Goal: Transaction & Acquisition: Purchase product/service

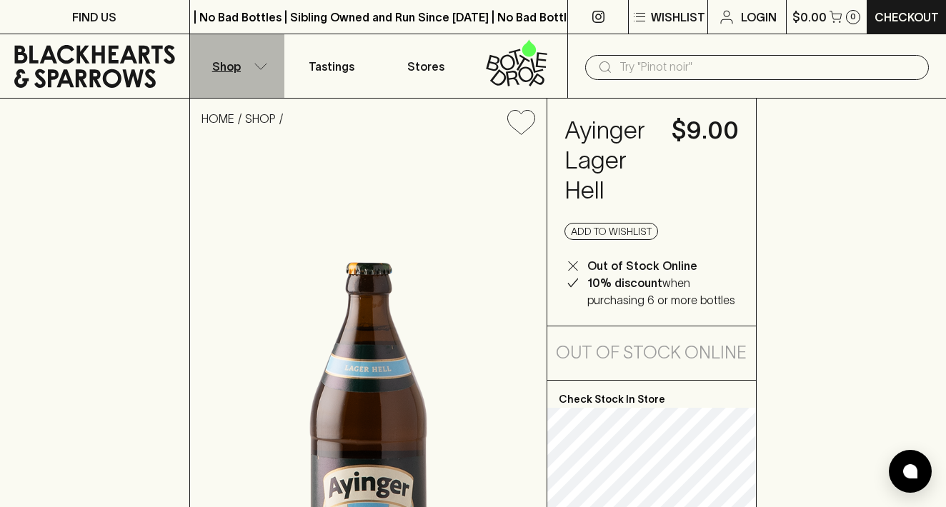
click at [254, 67] on icon "button" at bounding box center [261, 66] width 14 height 7
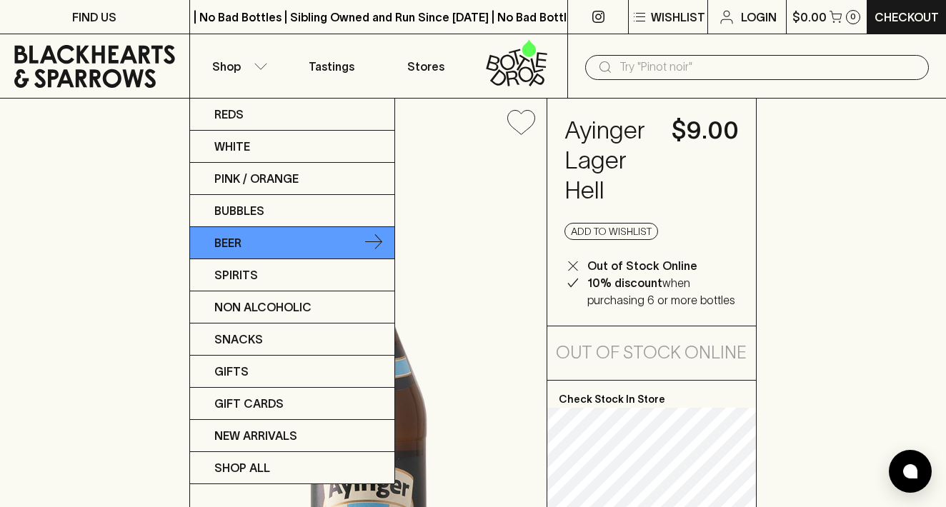
click at [301, 245] on link "Beer" at bounding box center [292, 243] width 204 height 32
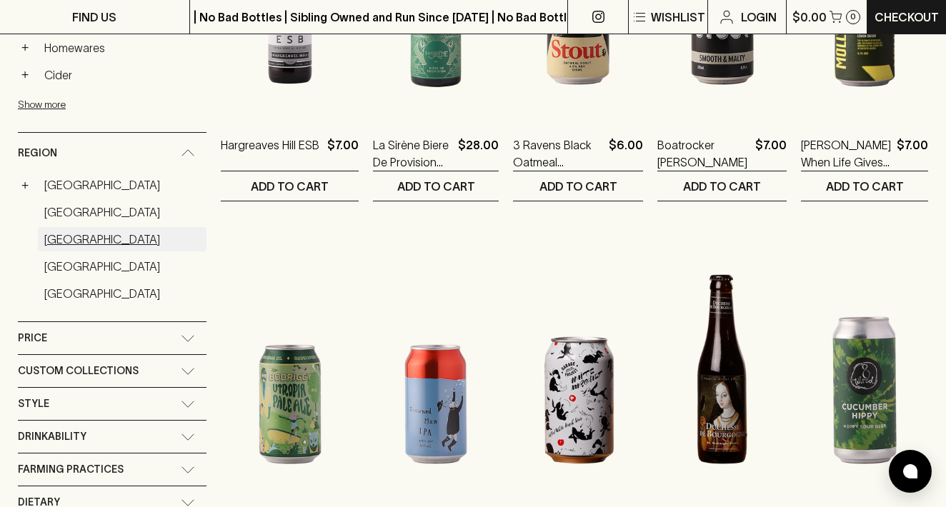
click at [70, 227] on link "[GEOGRAPHIC_DATA]" at bounding box center [122, 239] width 169 height 24
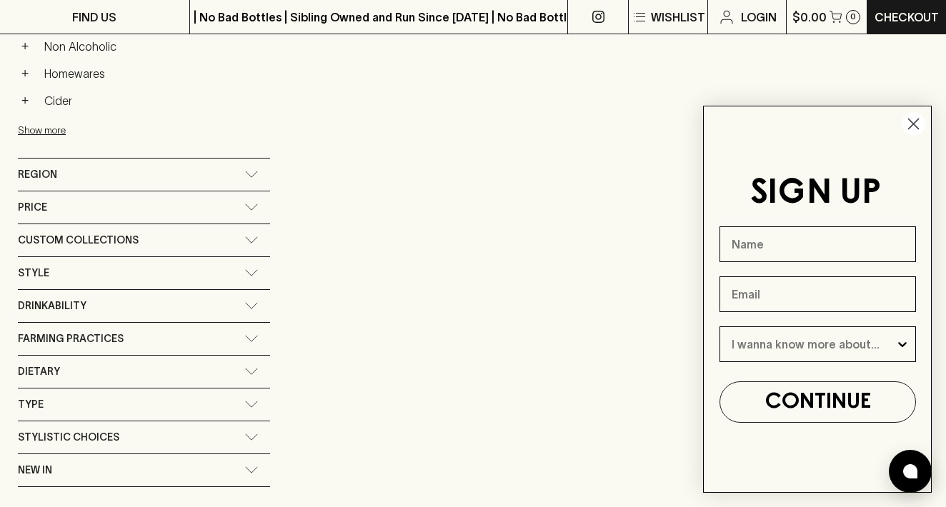
click at [911, 124] on circle "Close dialog" at bounding box center [914, 124] width 24 height 24
